Goal: Transaction & Acquisition: Purchase product/service

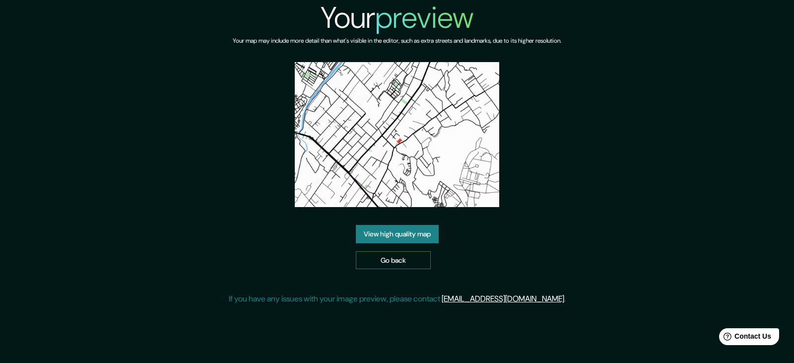
click at [396, 265] on link "Go back" at bounding box center [393, 260] width 75 height 18
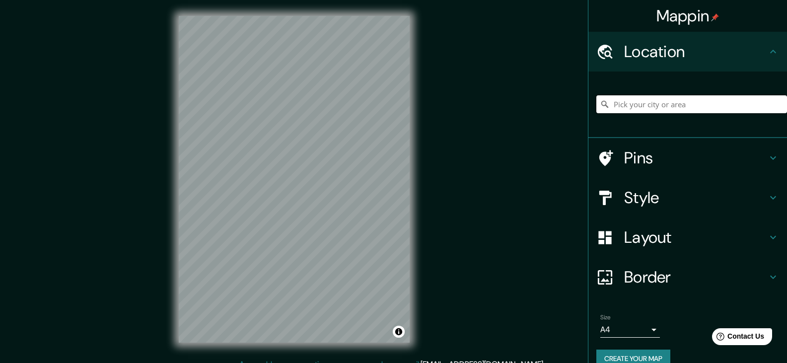
click at [684, 108] on input "Pick your city or area" at bounding box center [691, 104] width 191 height 18
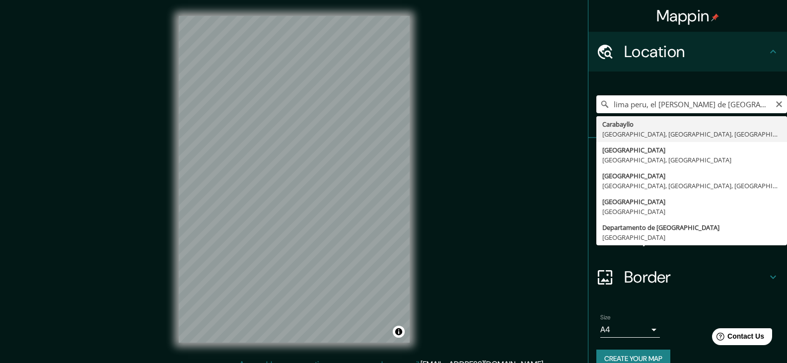
type input "Carabayllo, [GEOGRAPHIC_DATA], [GEOGRAPHIC_DATA], [GEOGRAPHIC_DATA]"
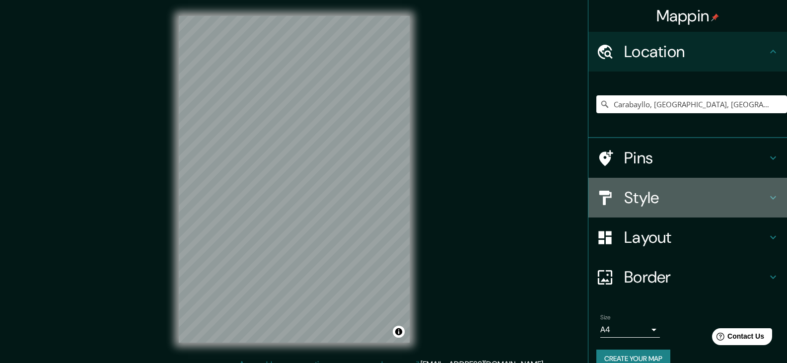
click at [650, 201] on h4 "Style" at bounding box center [695, 198] width 143 height 20
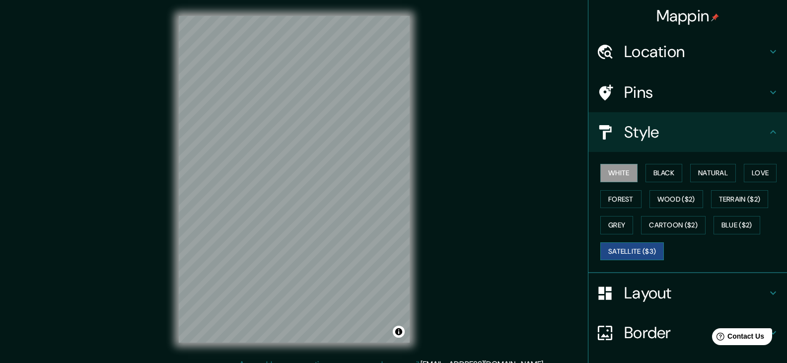
click at [649, 250] on button "Satellite ($3)" at bounding box center [632, 251] width 64 height 18
click at [679, 224] on button "Cartoon ($2)" at bounding box center [673, 225] width 65 height 18
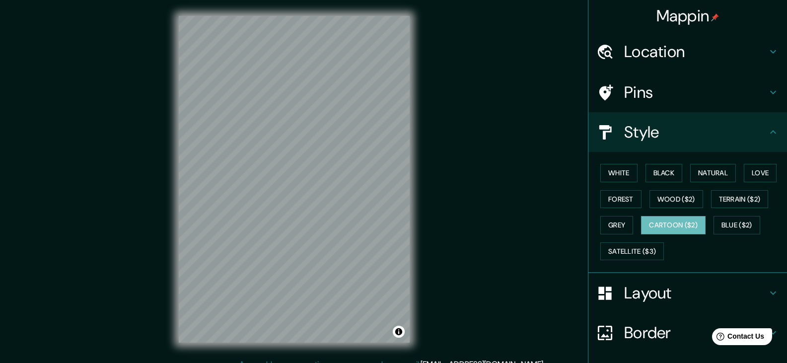
click at [715, 235] on div "White Black Natural Love Forest Wood ($2) Terrain ($2) Grey Cartoon ($2) Blue (…" at bounding box center [691, 212] width 191 height 104
click at [722, 224] on button "Blue ($2)" at bounding box center [736, 225] width 47 height 18
click at [669, 224] on button "Cartoon ($2)" at bounding box center [673, 225] width 65 height 18
click at [731, 218] on button "Blue ($2)" at bounding box center [736, 225] width 47 height 18
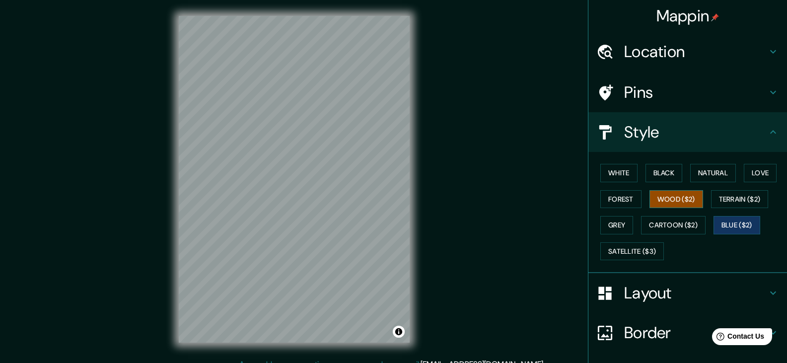
click at [649, 201] on button "Wood ($2)" at bounding box center [676, 199] width 54 height 18
click at [648, 179] on button "Black" at bounding box center [663, 173] width 37 height 18
click at [416, 357] on div "© Mapbox © OpenStreetMap Improve this map" at bounding box center [294, 179] width 263 height 358
click at [315, 362] on html "Mappin Location [GEOGRAPHIC_DATA], [GEOGRAPHIC_DATA], [GEOGRAPHIC_DATA], [GEOGR…" at bounding box center [393, 181] width 787 height 363
click at [362, 362] on html "Mappin Location [GEOGRAPHIC_DATA], [GEOGRAPHIC_DATA], [GEOGRAPHIC_DATA], [GEOGR…" at bounding box center [393, 181] width 787 height 363
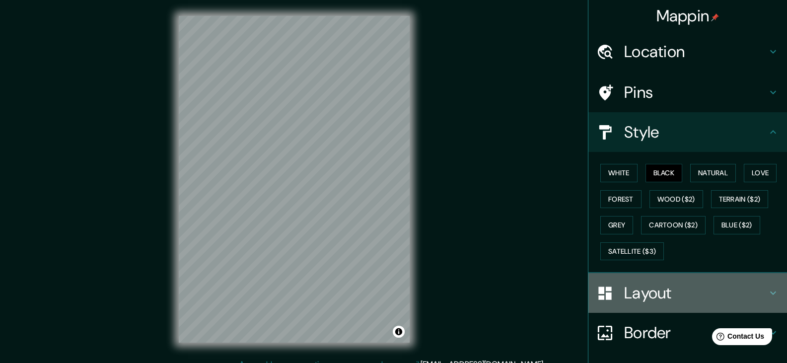
click at [634, 300] on h4 "Layout" at bounding box center [695, 293] width 143 height 20
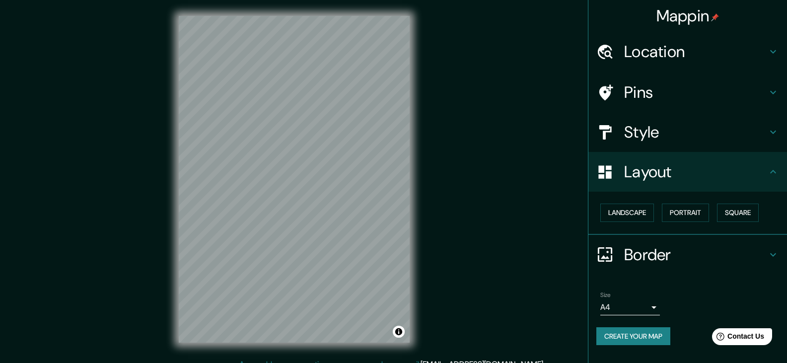
click at [652, 304] on body "Mappin Location [GEOGRAPHIC_DATA], [GEOGRAPHIC_DATA], [GEOGRAPHIC_DATA], [GEOGR…" at bounding box center [393, 181] width 787 height 363
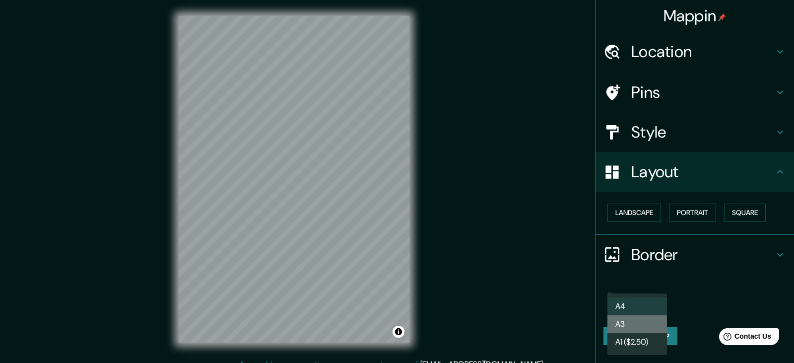
click at [650, 327] on li "A3" at bounding box center [637, 324] width 60 height 18
type input "a4"
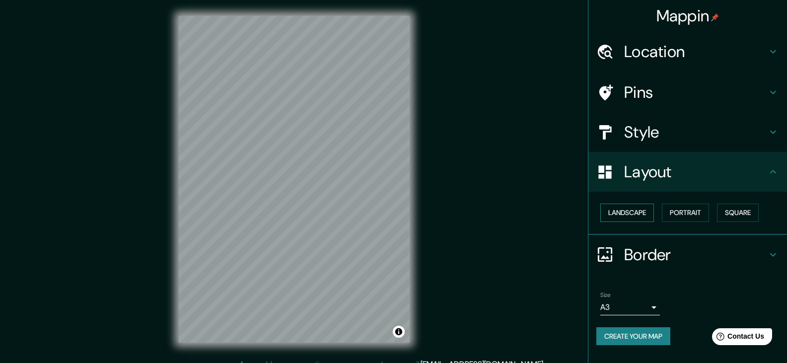
click at [626, 214] on button "Landscape" at bounding box center [627, 212] width 54 height 18
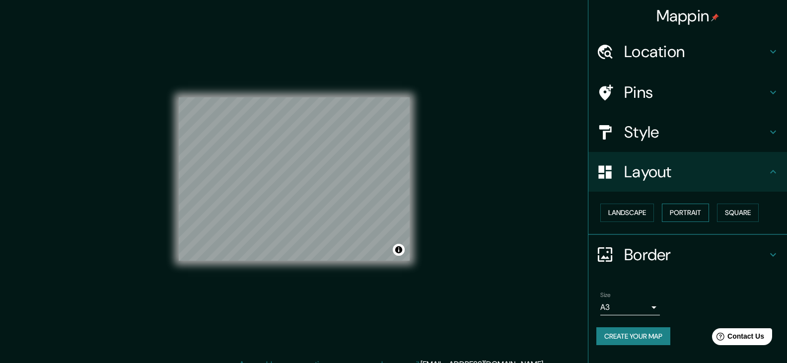
click at [674, 218] on button "Portrait" at bounding box center [684, 212] width 47 height 18
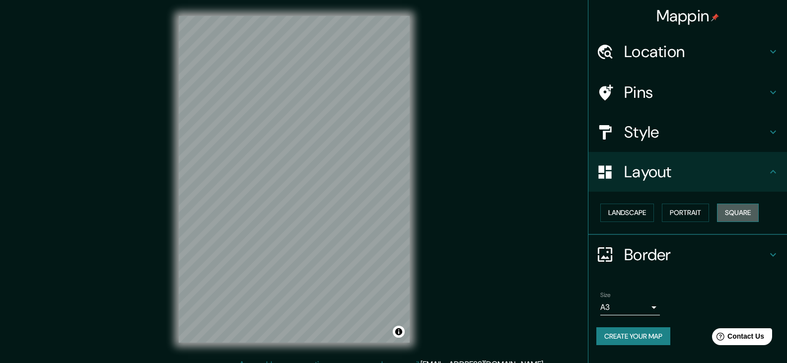
drag, startPoint x: 749, startPoint y: 215, endPoint x: 742, endPoint y: 215, distance: 6.9
click at [749, 215] on button "Square" at bounding box center [738, 212] width 42 height 18
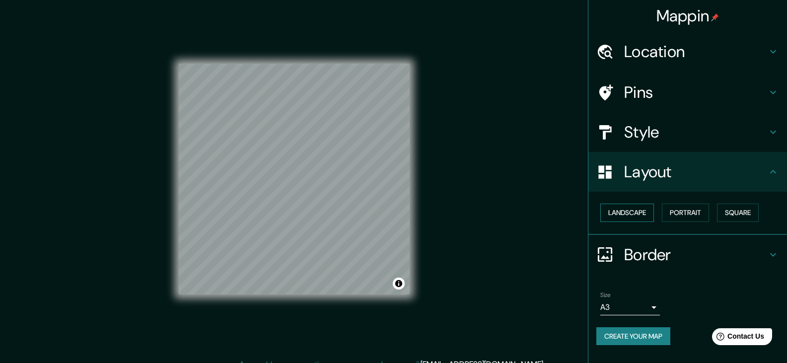
click at [642, 221] on button "Landscape" at bounding box center [627, 212] width 54 height 18
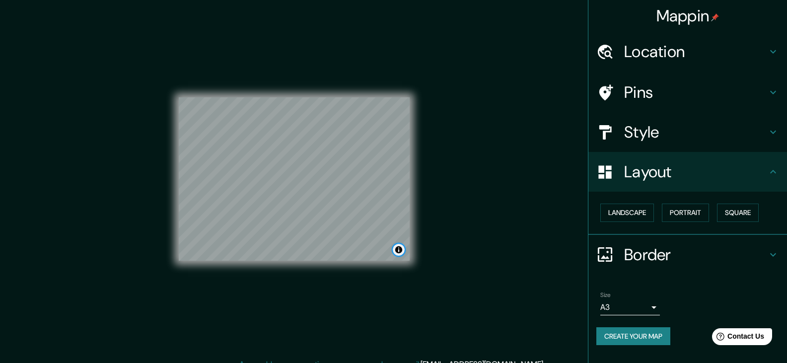
click at [402, 251] on button "Toggle attribution" at bounding box center [399, 250] width 12 height 12
click at [379, 285] on div "© Mapbox © OpenStreetMap Improve this map" at bounding box center [294, 179] width 231 height 327
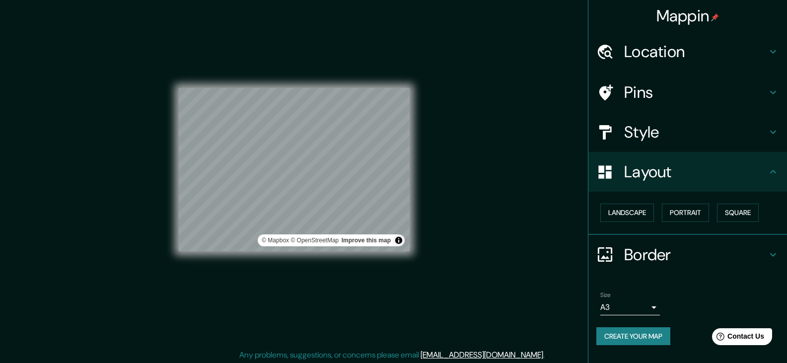
scroll to position [11, 0]
